Goal: Check status: Check status

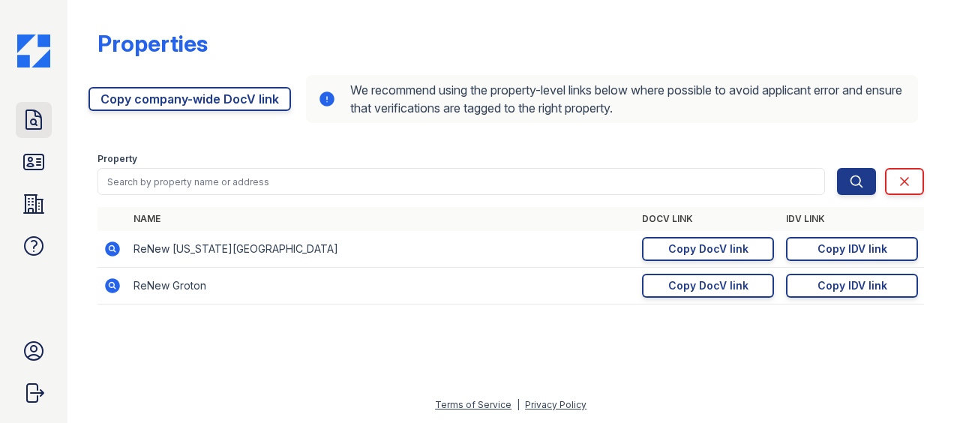
click at [40, 132] on link "Doc Verifications" at bounding box center [34, 120] width 36 height 36
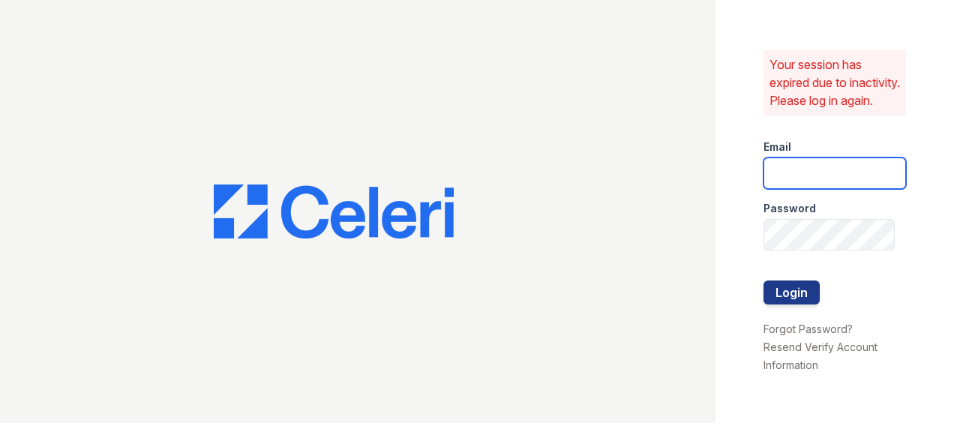
type input "[EMAIL_ADDRESS][DOMAIN_NAME]"
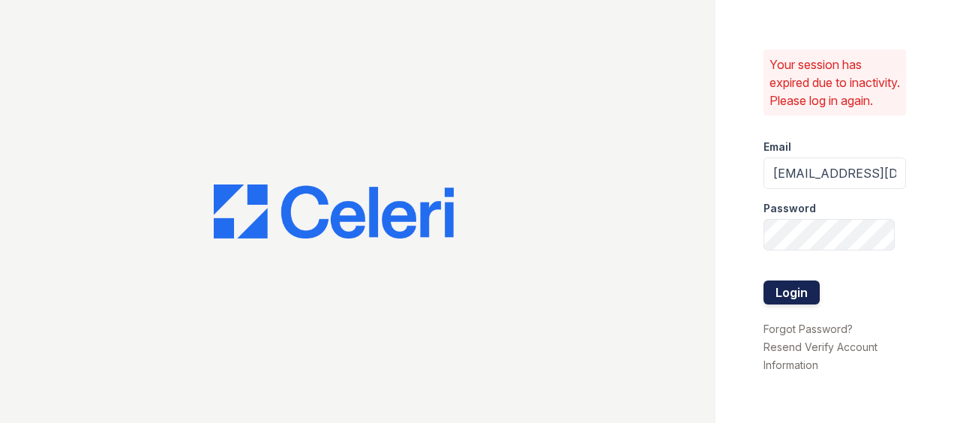
click at [802, 296] on button "Login" at bounding box center [792, 293] width 56 height 24
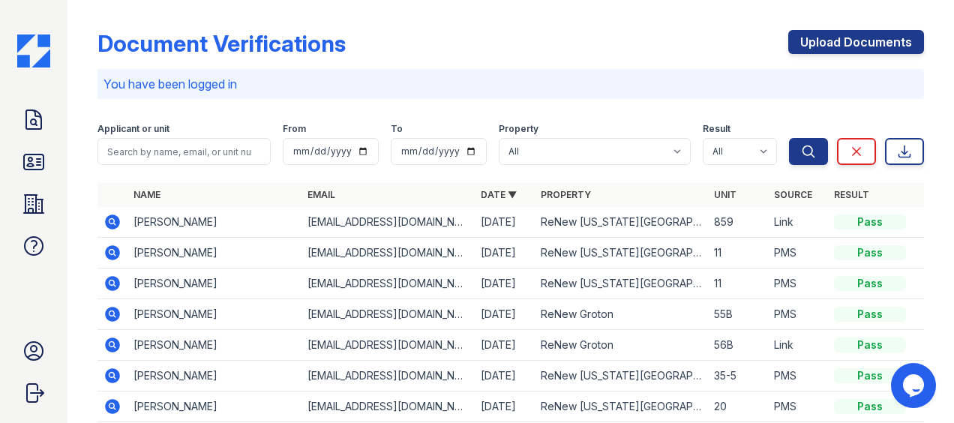
click at [113, 223] on icon at bounding box center [113, 222] width 18 height 18
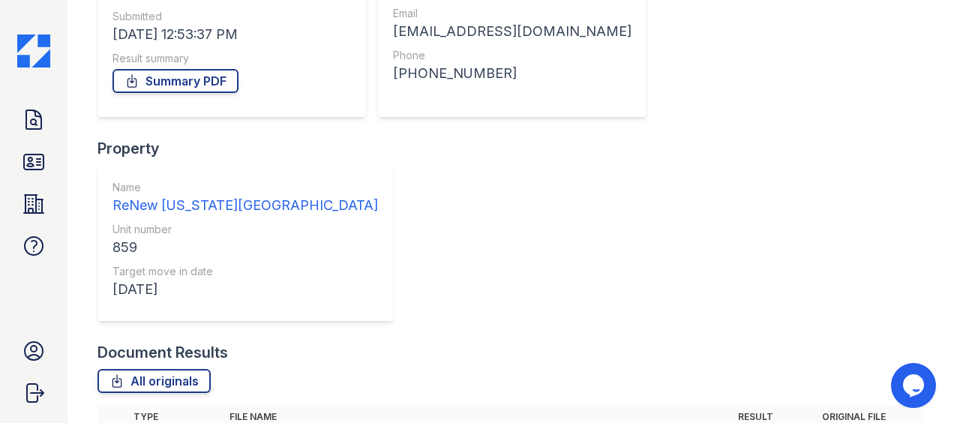
scroll to position [245, 0]
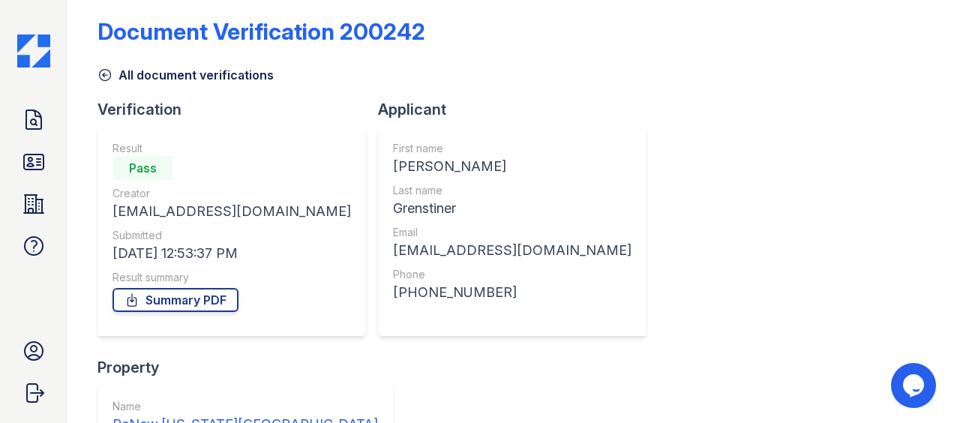
scroll to position [10, 0]
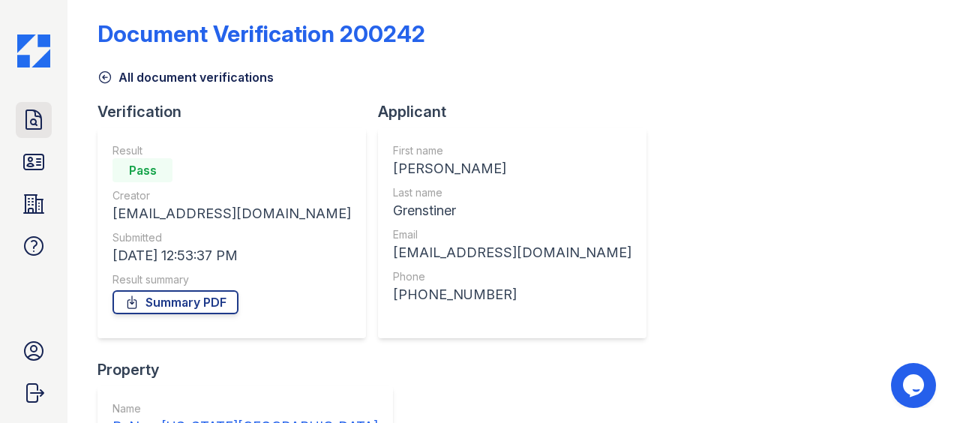
click at [32, 126] on icon at bounding box center [34, 120] width 24 height 24
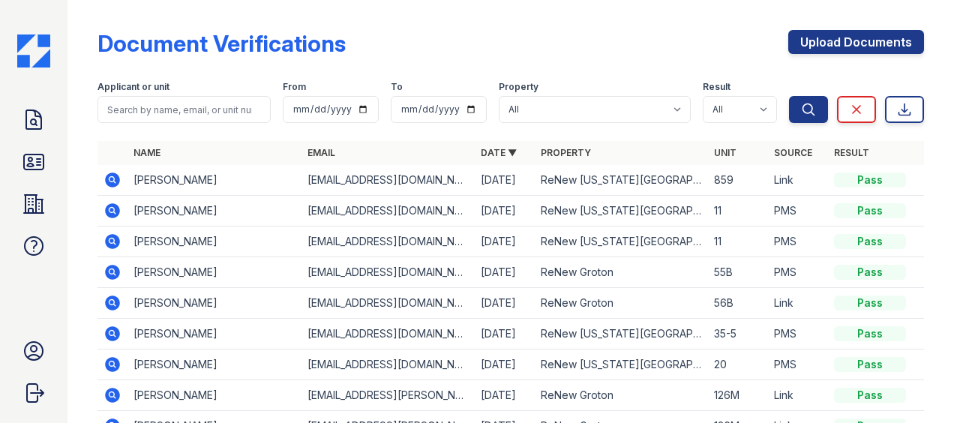
click at [116, 178] on icon at bounding box center [112, 180] width 15 height 15
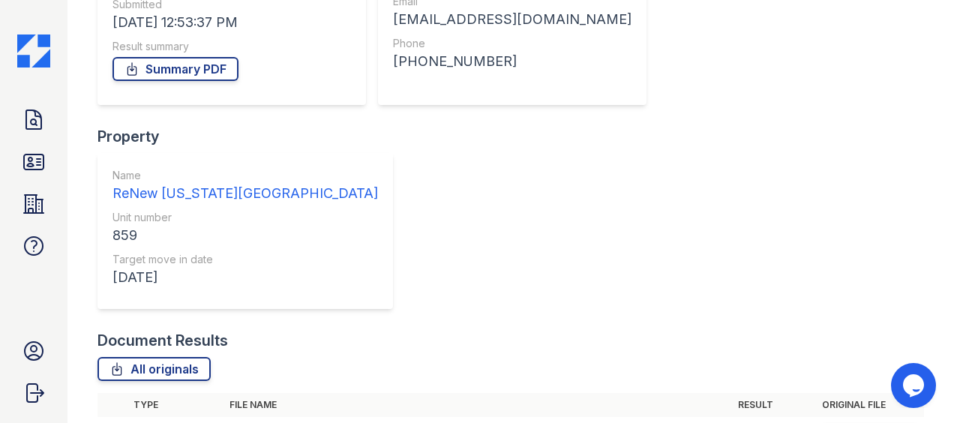
scroll to position [245, 0]
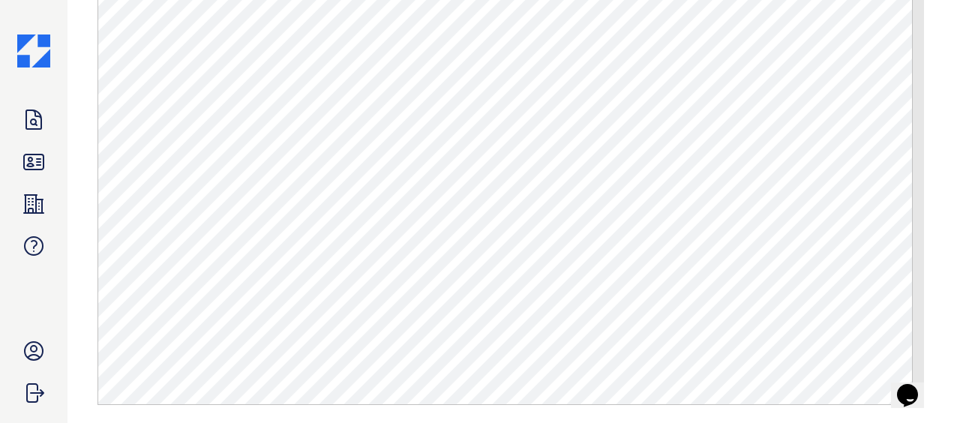
scroll to position [561, 0]
